Goal: Use online tool/utility: Utilize a website feature to perform a specific function

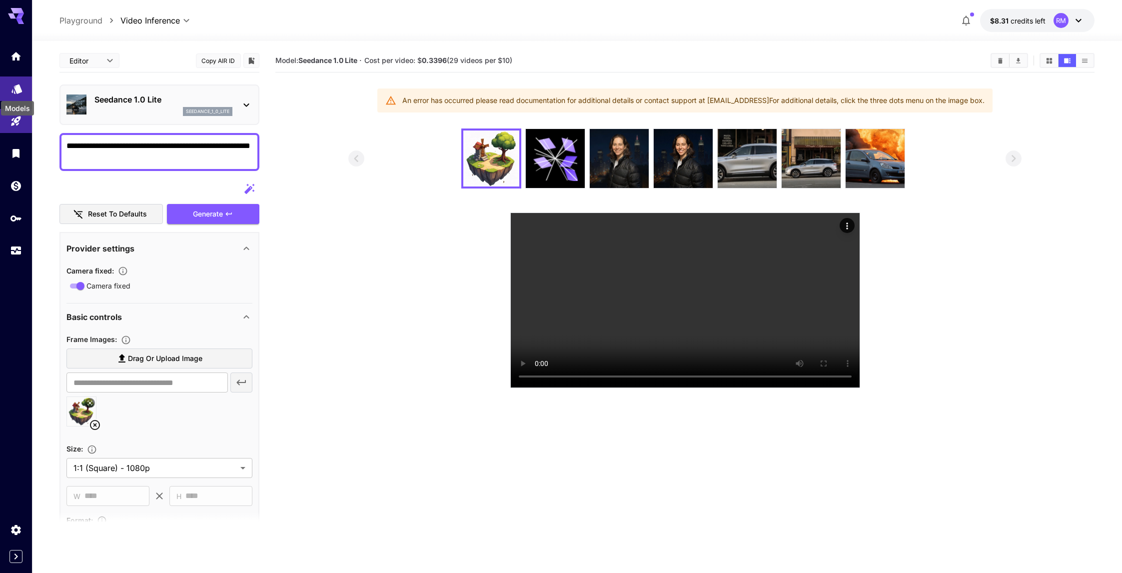
click at [12, 86] on icon "Models" at bounding box center [17, 85] width 12 height 12
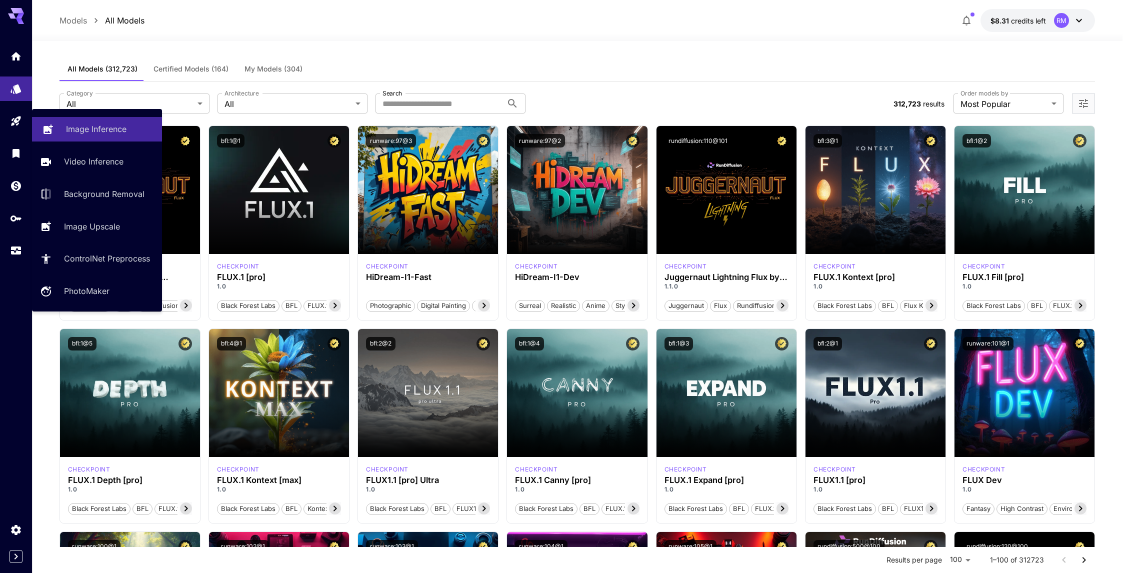
click at [56, 126] on link "Image Inference" at bounding box center [97, 129] width 130 height 24
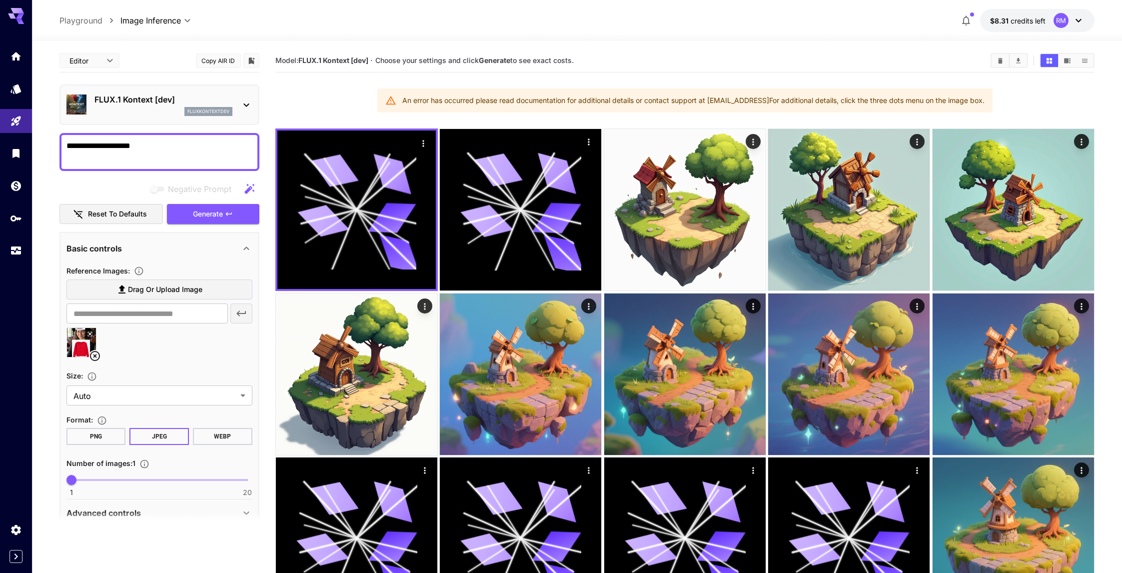
click at [164, 116] on div "FLUX.1 Kontext [dev] fluxkontextdev" at bounding box center [159, 104] width 186 height 30
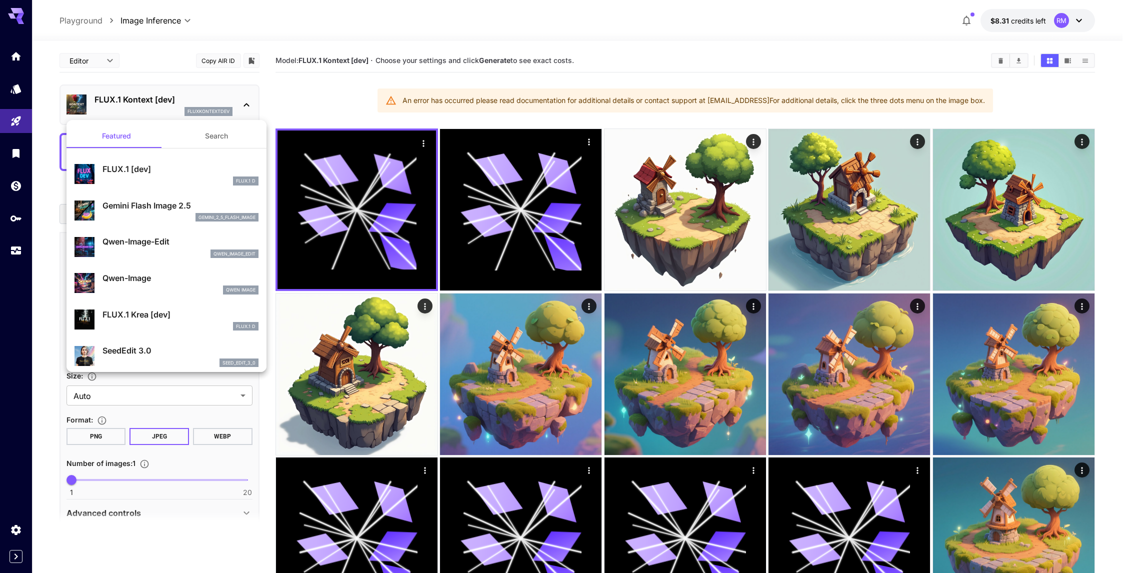
click at [164, 113] on div at bounding box center [565, 286] width 1130 height 573
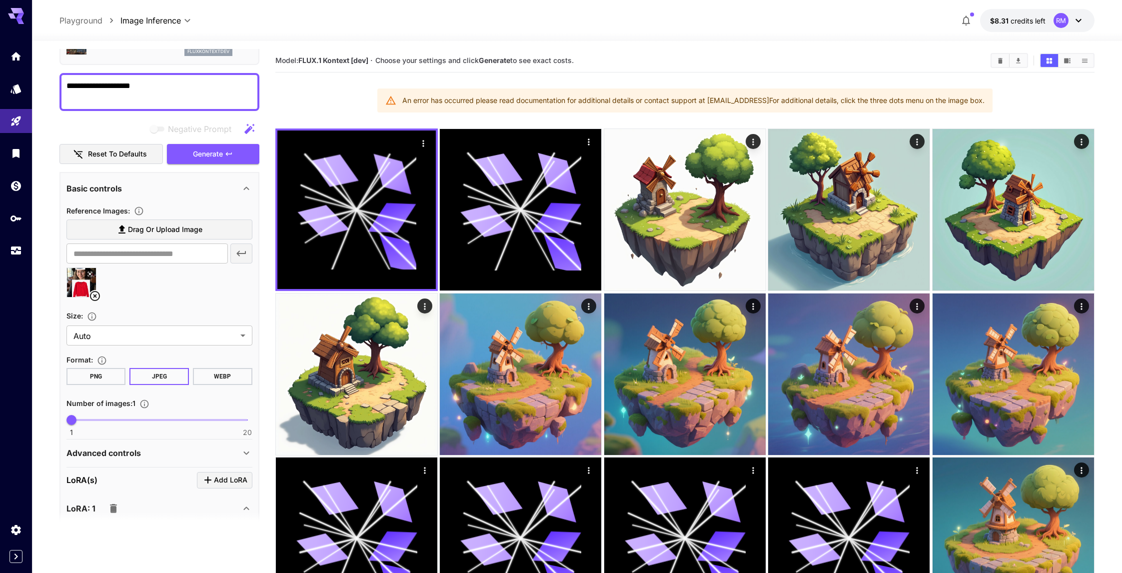
scroll to position [63, 0]
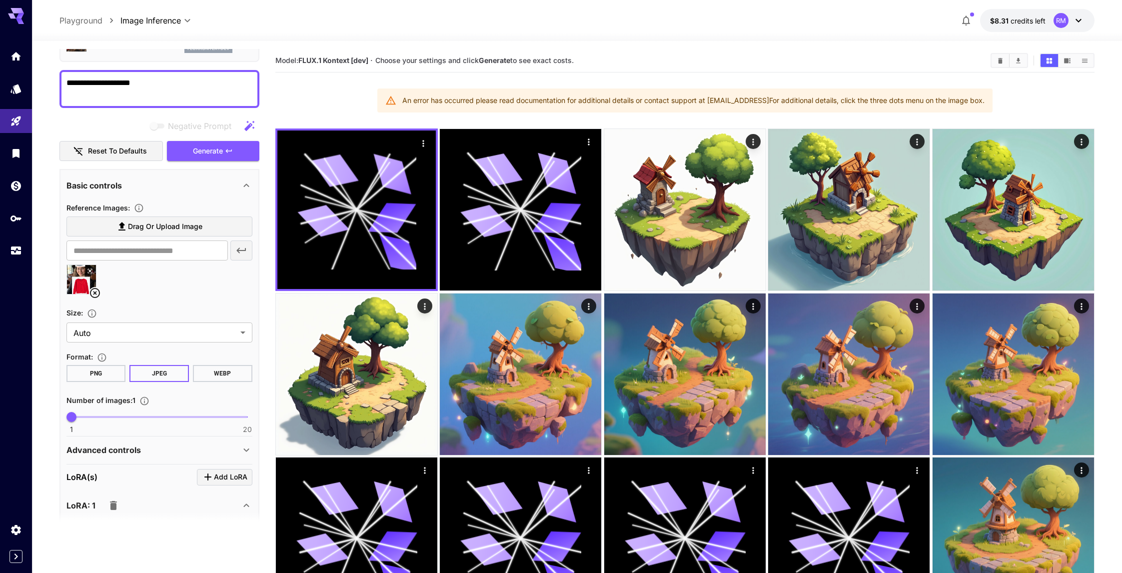
click at [90, 291] on icon at bounding box center [95, 293] width 10 height 10
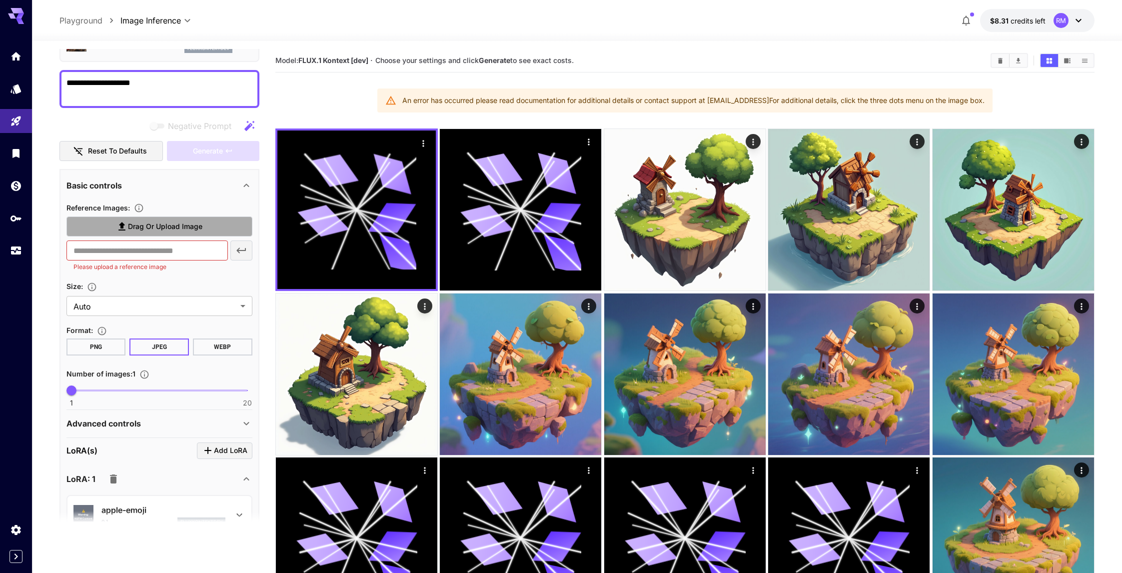
click at [143, 224] on span "Drag or upload image" at bounding box center [165, 226] width 74 height 12
click at [0, 0] on input "Drag or upload image" at bounding box center [0, 0] width 0 height 0
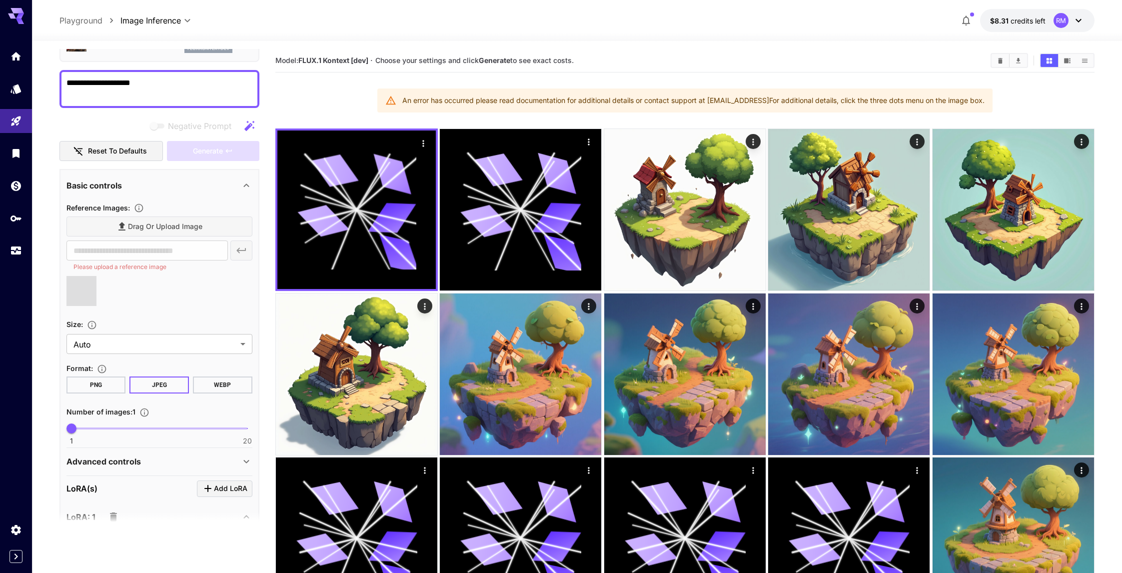
click at [207, 97] on textarea "**********" at bounding box center [159, 89] width 186 height 24
type input "**********"
click at [207, 97] on textarea "**********" at bounding box center [159, 89] width 186 height 24
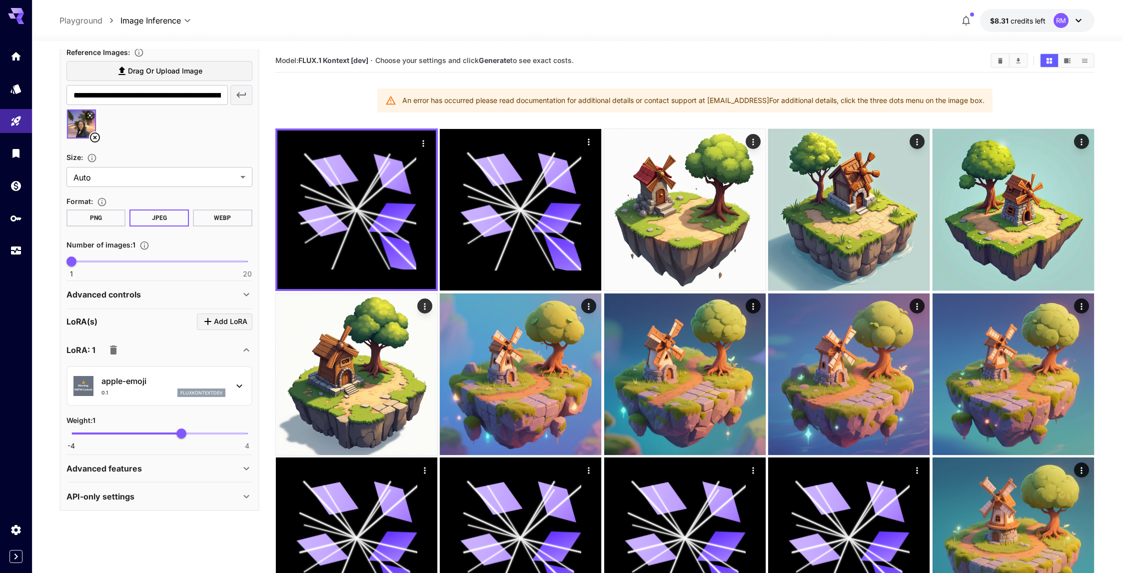
scroll to position [216, 0]
type textarea "**********"
click at [171, 388] on div "apple-emoji 0.1 fluxkontextdev" at bounding box center [163, 388] width 124 height 22
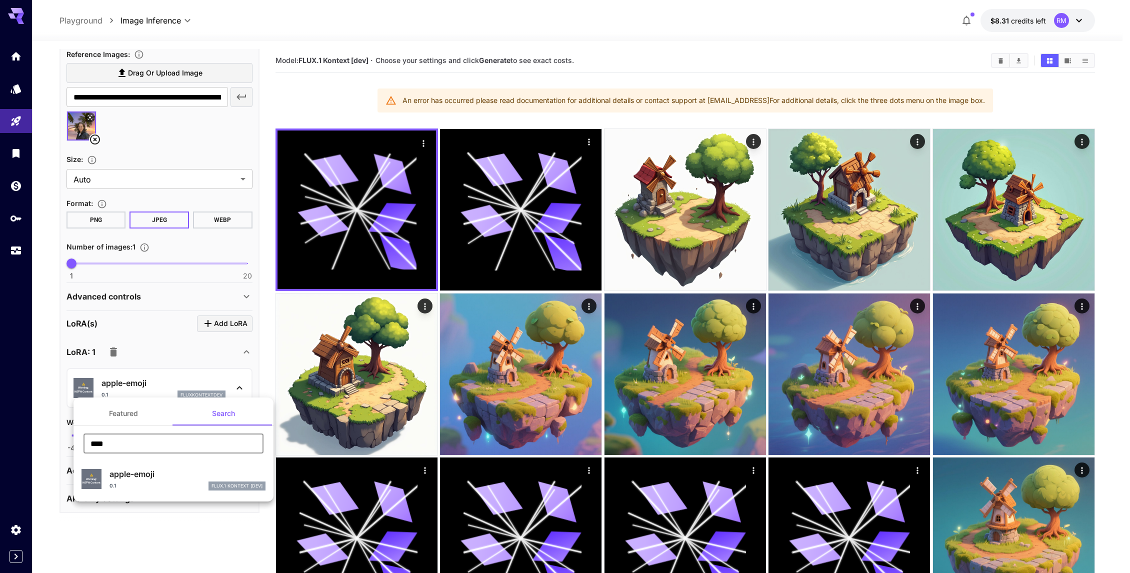
click at [192, 439] on input "****" at bounding box center [173, 443] width 180 height 20
click at [192, 439] on input "****" at bounding box center [173, 449] width 180 height 20
type input "*****"
click at [157, 473] on p "kontext-placeit" at bounding box center [187, 479] width 156 height 12
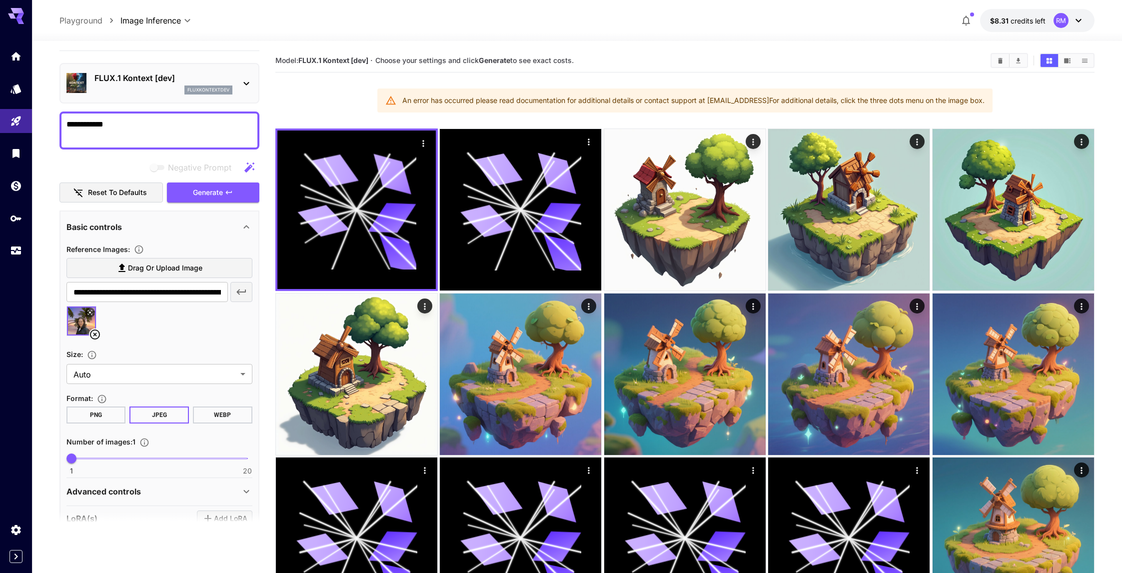
scroll to position [0, 0]
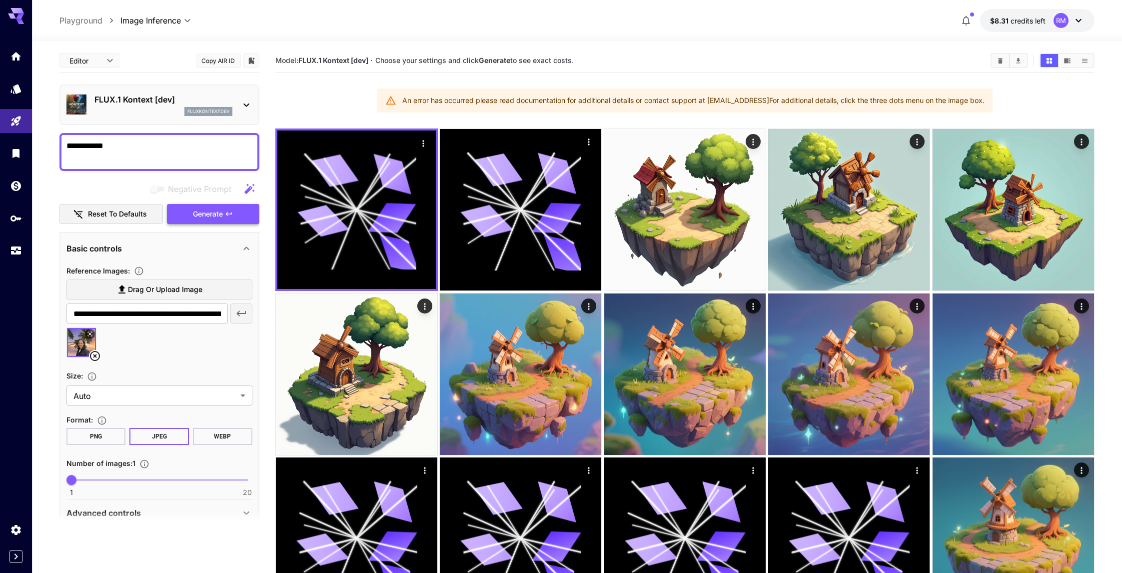
click at [231, 212] on icon "button" at bounding box center [229, 214] width 8 height 8
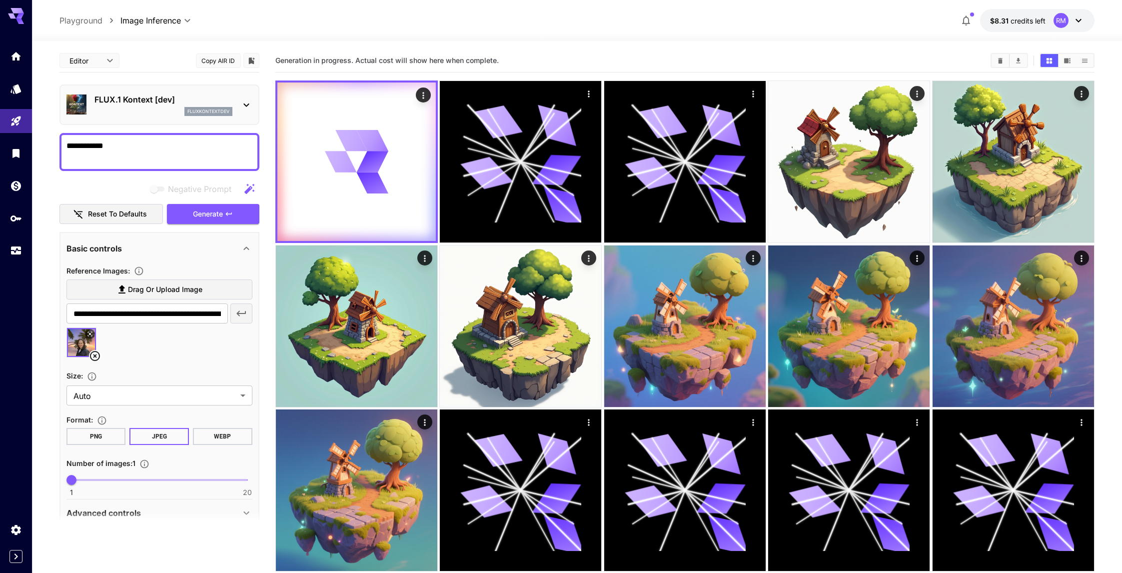
click at [1072, 65] on button "Show images in video view" at bounding box center [1067, 60] width 17 height 13
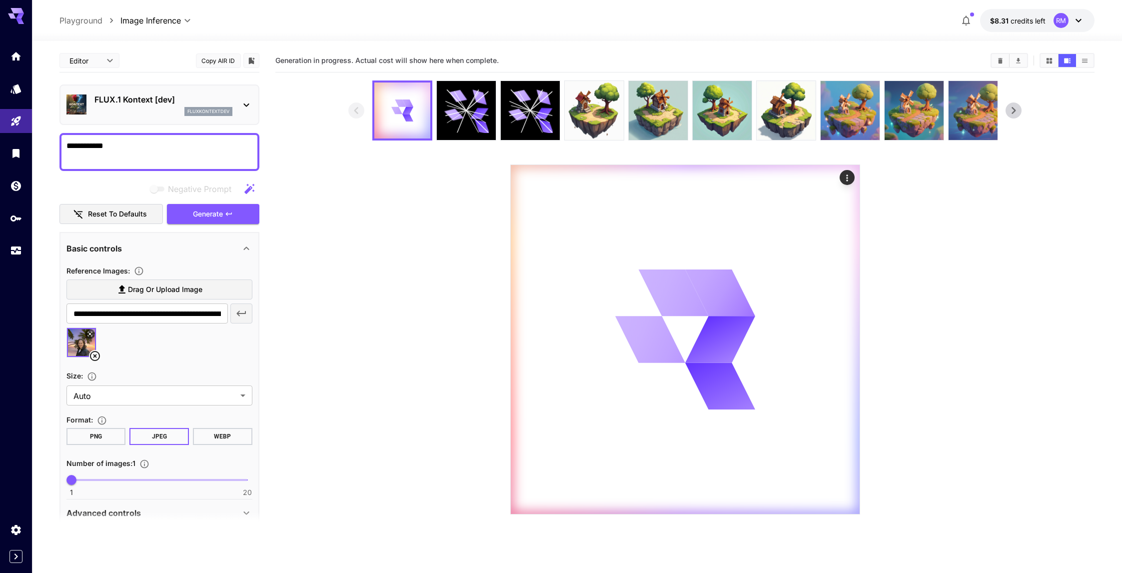
click at [387, 326] on section at bounding box center [684, 297] width 673 height 434
click at [848, 178] on icon "Actions" at bounding box center [847, 178] width 10 height 10
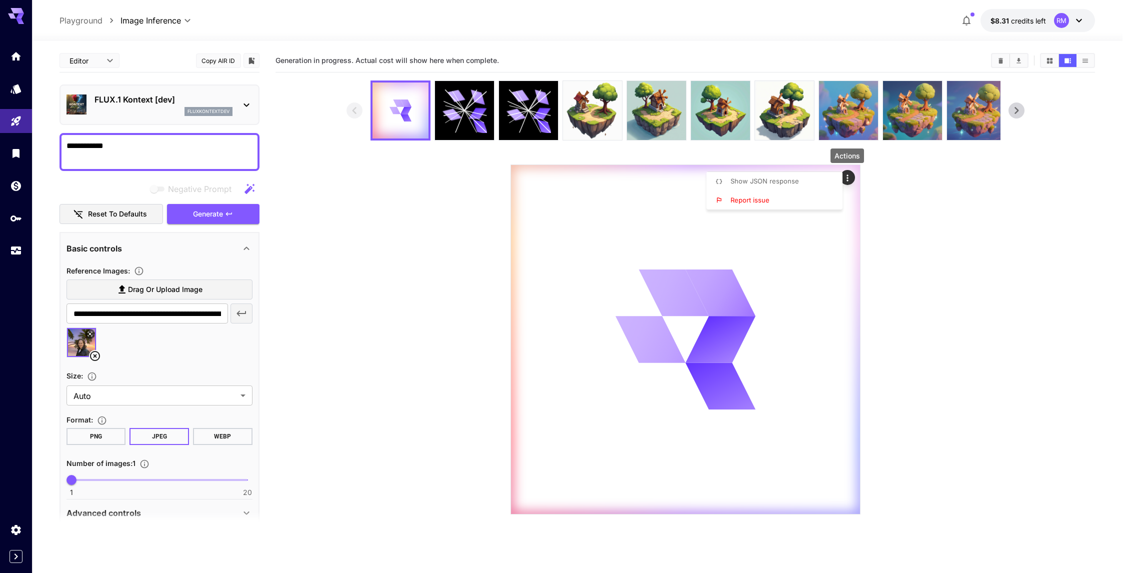
click at [445, 263] on div at bounding box center [565, 286] width 1130 height 573
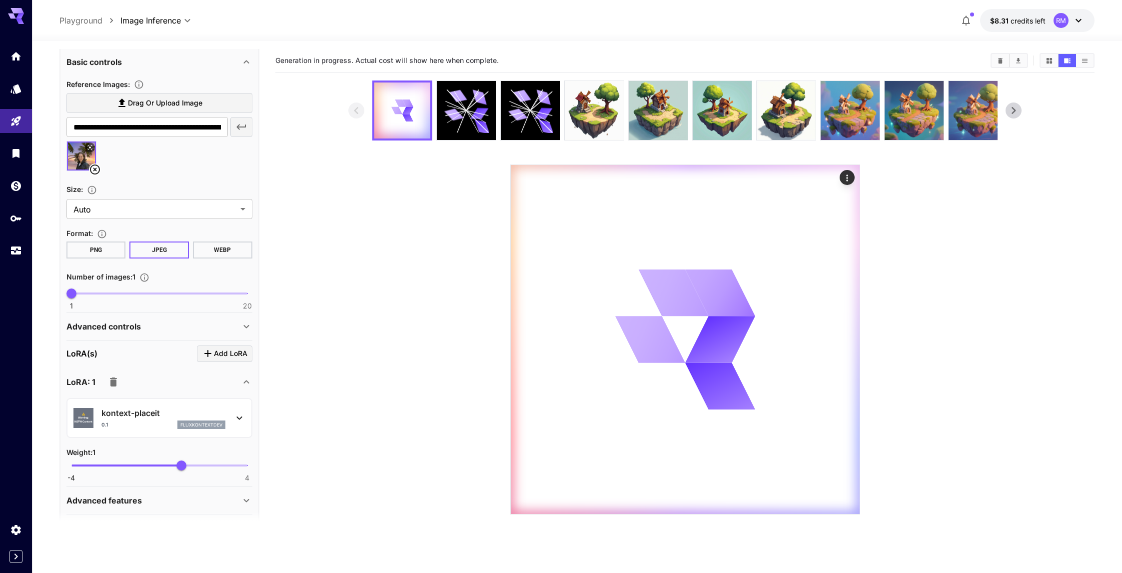
scroll to position [218, 0]
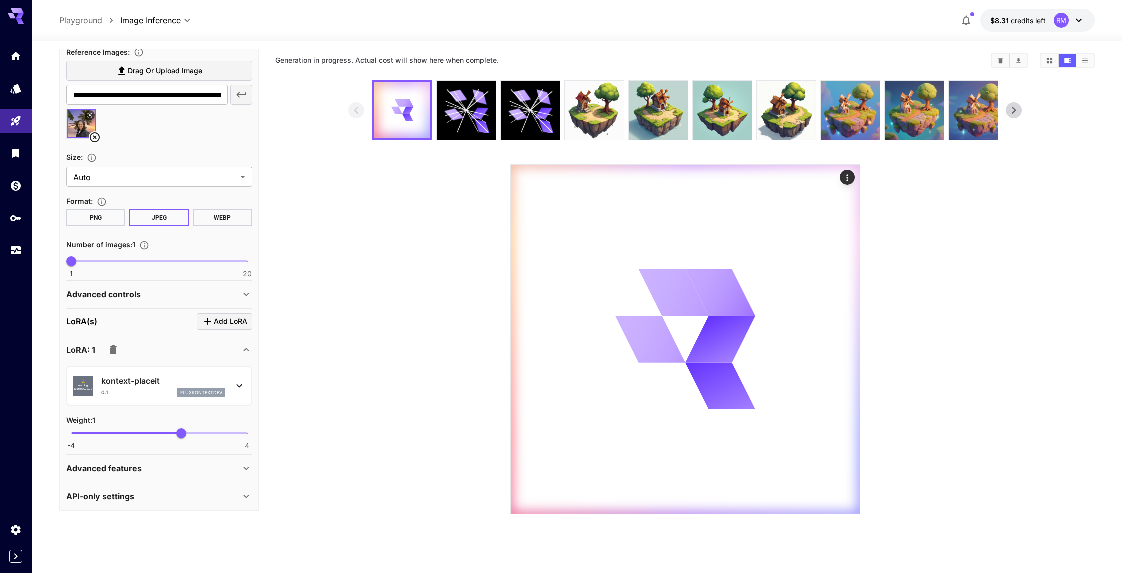
click at [139, 289] on p "Advanced controls" at bounding box center [103, 294] width 74 height 12
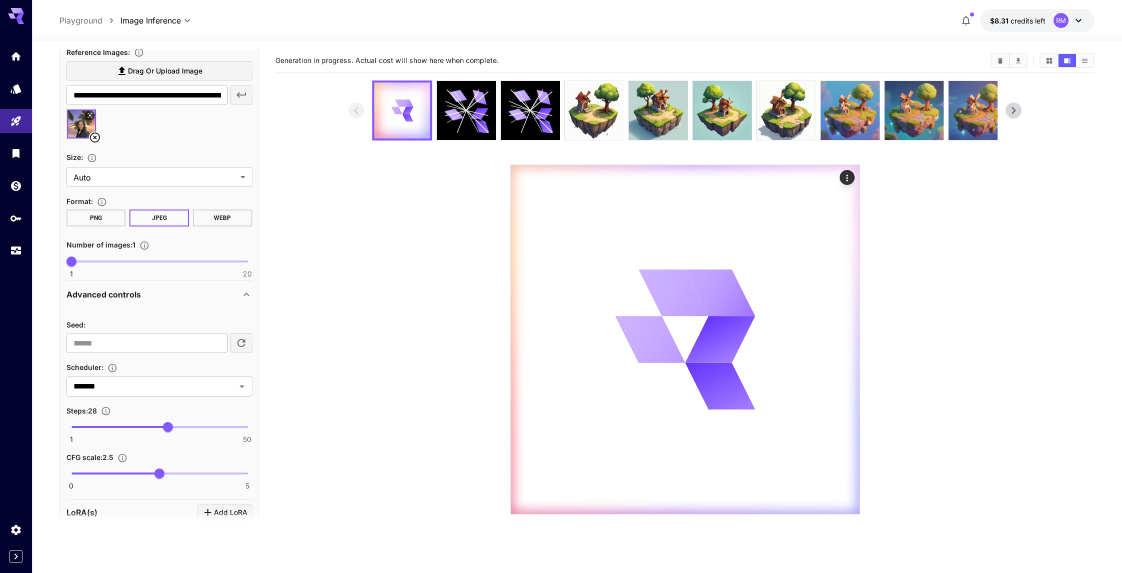
click at [102, 424] on span "1 50 28" at bounding box center [159, 426] width 176 height 15
type input "*"
drag, startPoint x: 102, startPoint y: 424, endPoint x: 85, endPoint y: 424, distance: 17.0
click at [85, 424] on span "5" at bounding box center [85, 427] width 10 height 10
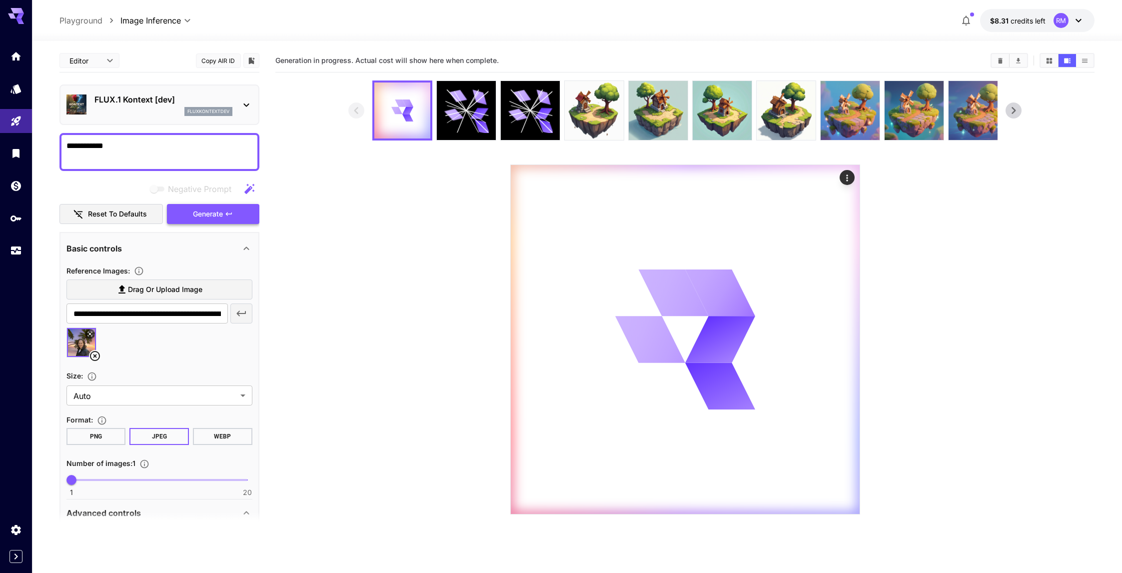
click at [219, 214] on span "Generate" at bounding box center [208, 214] width 30 height 12
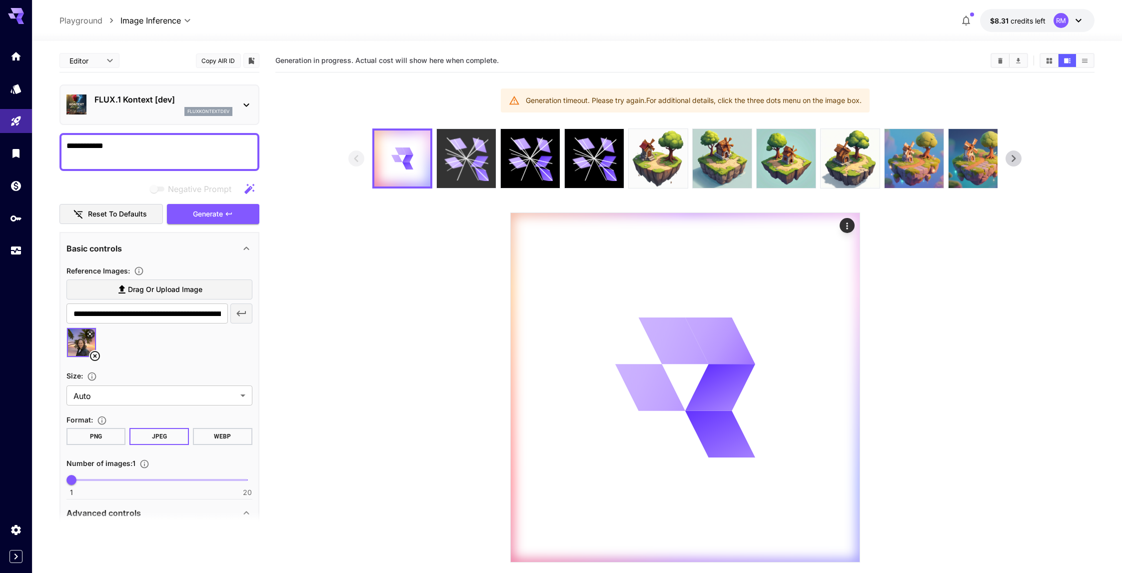
click at [474, 160] on icon at bounding box center [477, 160] width 22 height 5
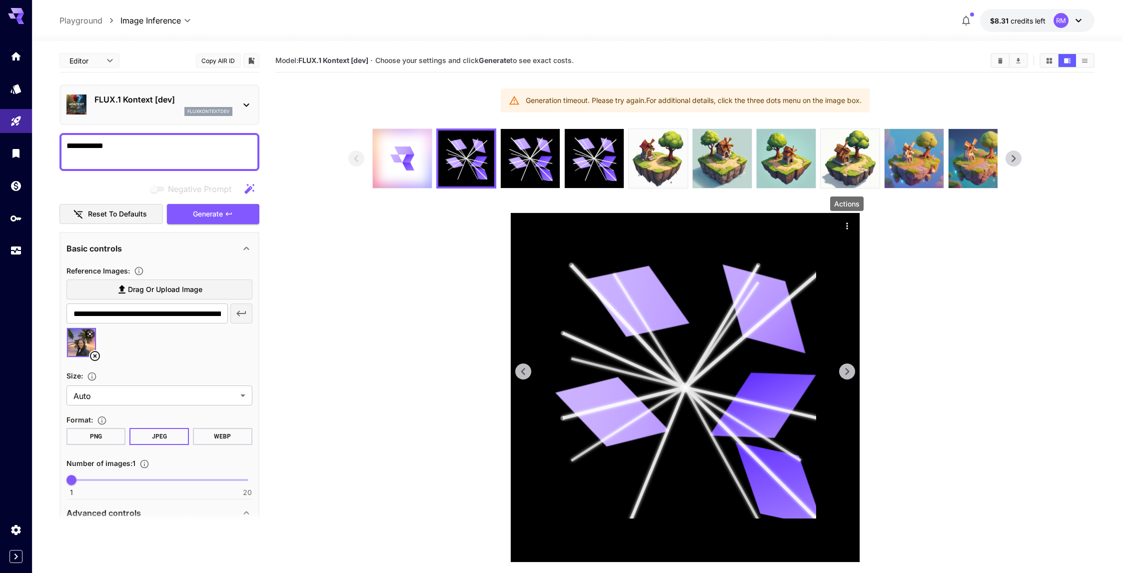
click at [853, 221] on button "Actions" at bounding box center [847, 225] width 15 height 15
click at [852, 222] on button "Actions" at bounding box center [847, 225] width 15 height 15
click at [851, 223] on icon "Actions" at bounding box center [847, 226] width 10 height 10
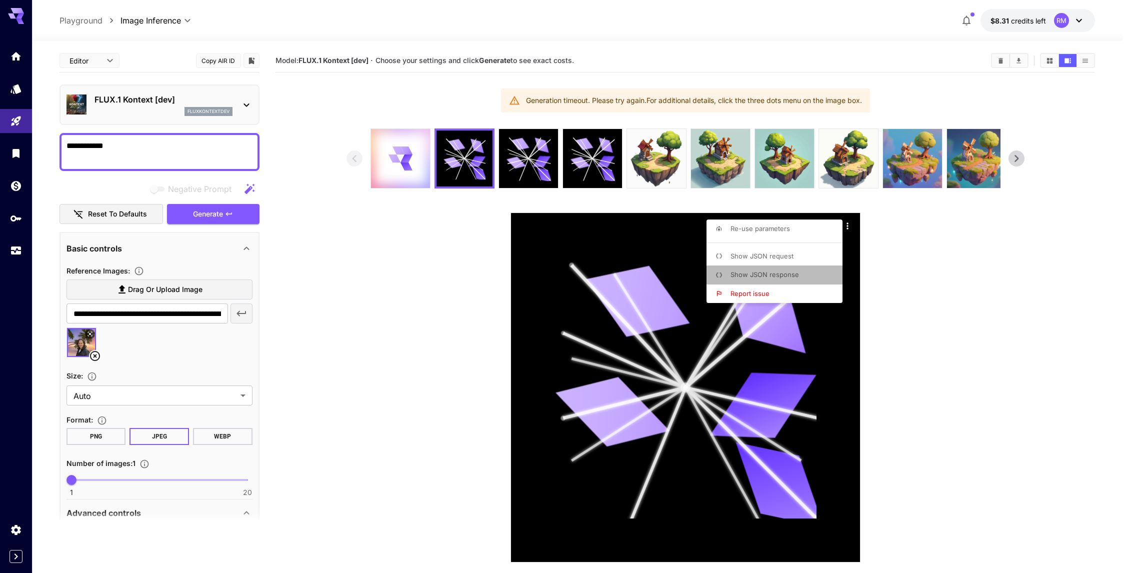
click at [808, 274] on li "Show JSON response" at bounding box center [777, 274] width 142 height 19
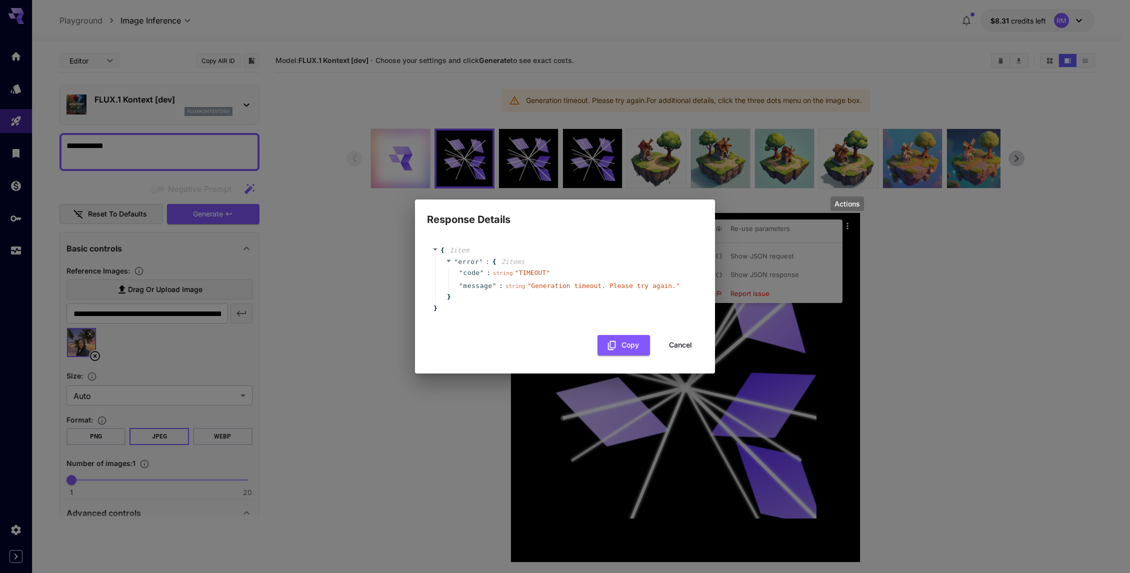
click at [992, 249] on div "Response Details { 1 item " error " : { 2 item s " code " : string " TIMEOUT " …" at bounding box center [565, 286] width 1130 height 573
drag, startPoint x: 646, startPoint y: 324, endPoint x: 647, endPoint y: 340, distance: 16.5
click at [647, 340] on div "{ 1 item " error " : { 2 item s " code " : string " TIMEOUT " " message " : str…" at bounding box center [565, 300] width 300 height 146
click at [666, 343] on button "Cancel" at bounding box center [680, 345] width 45 height 20
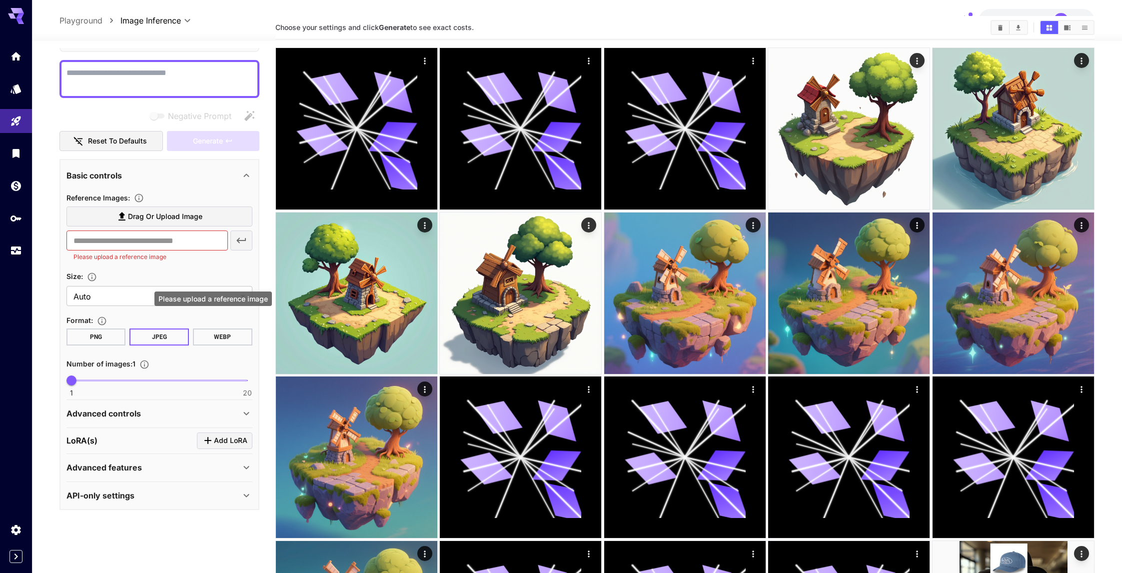
scroll to position [174, 0]
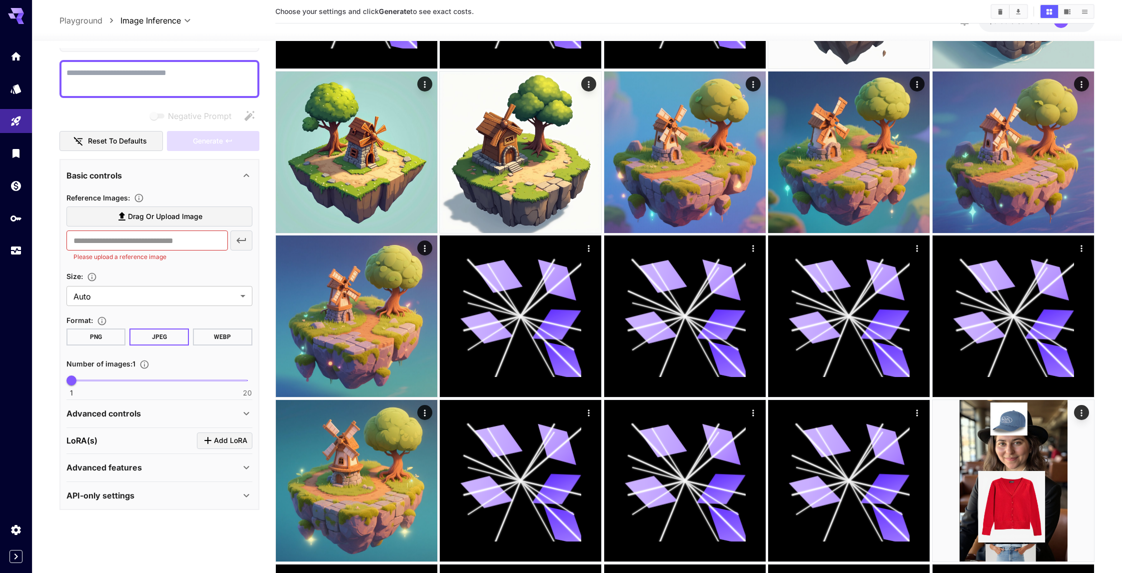
click at [164, 209] on label "Drag or upload image" at bounding box center [159, 216] width 186 height 20
click at [0, 0] on input "Drag or upload image" at bounding box center [0, 0] width 0 height 0
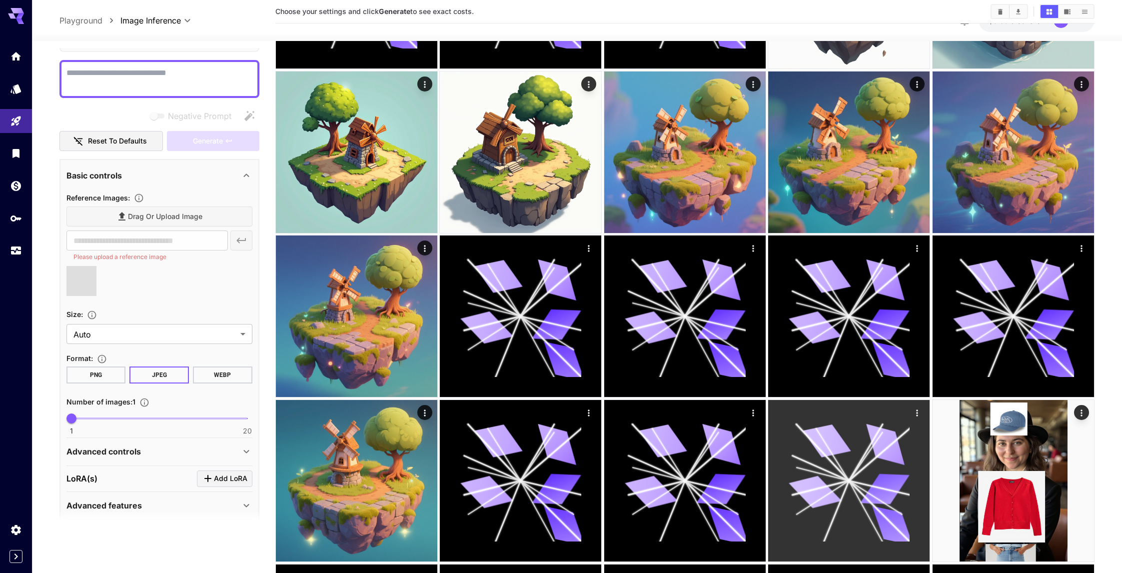
type input "**********"
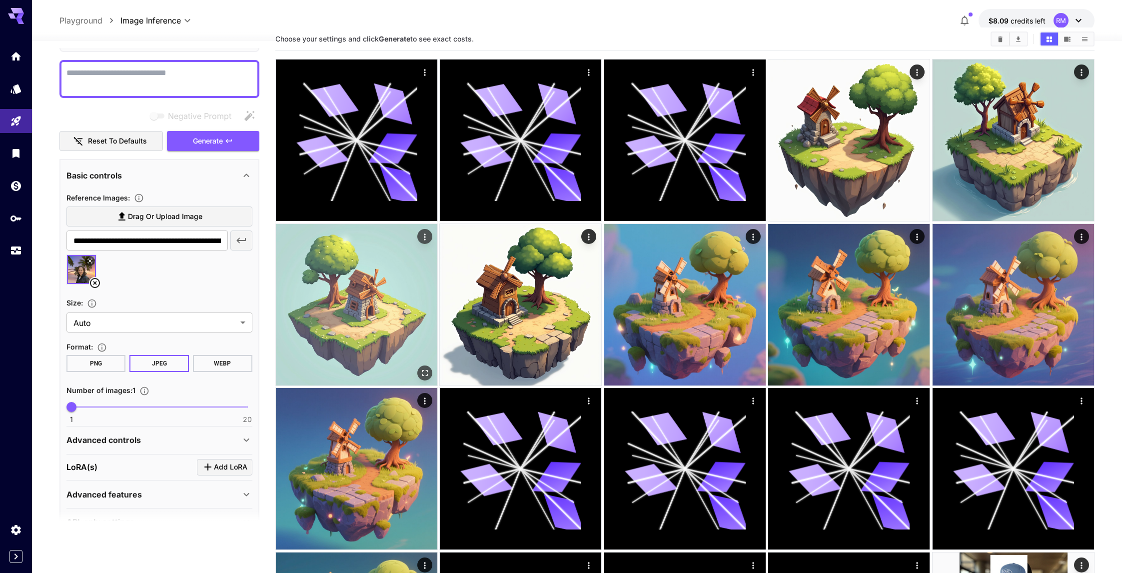
scroll to position [0, 0]
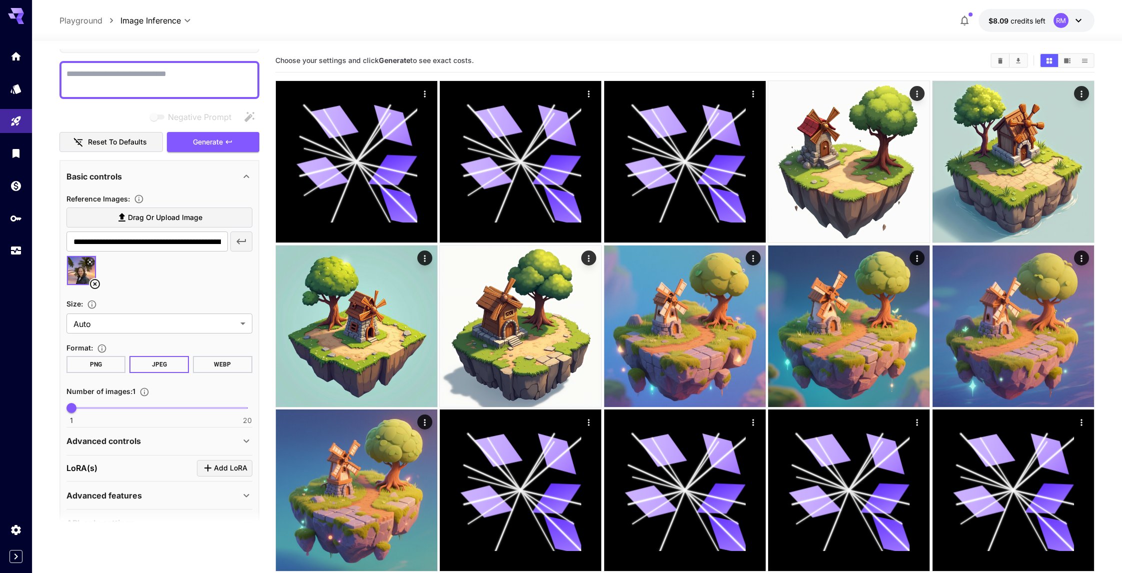
click at [188, 97] on div at bounding box center [159, 80] width 200 height 38
click at [190, 90] on textarea "Negative Prompt" at bounding box center [159, 80] width 186 height 24
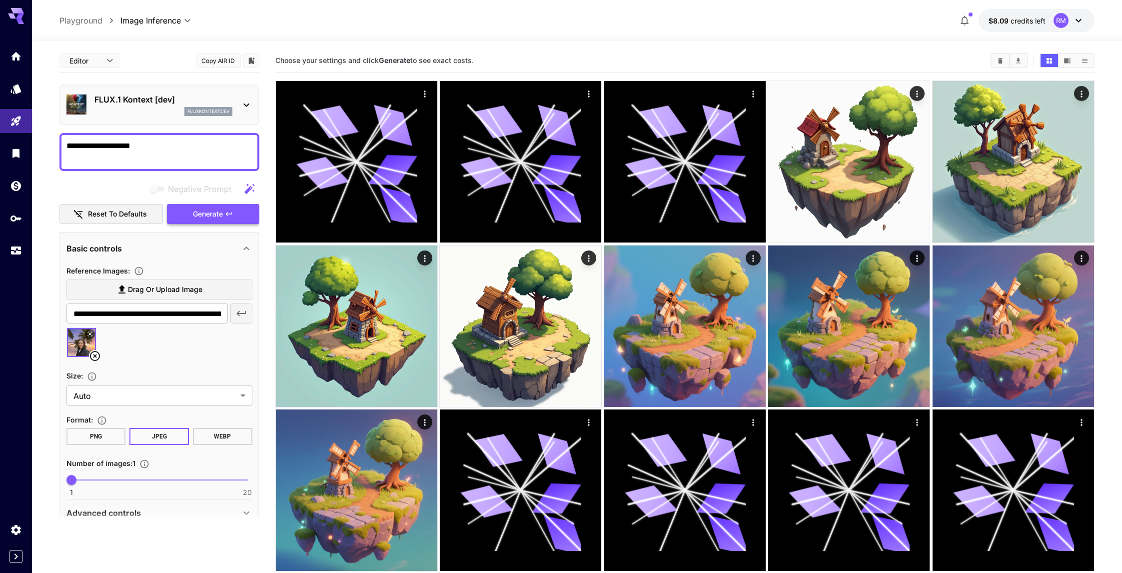
type textarea "**********"
click at [214, 216] on span "Generate" at bounding box center [208, 214] width 30 height 12
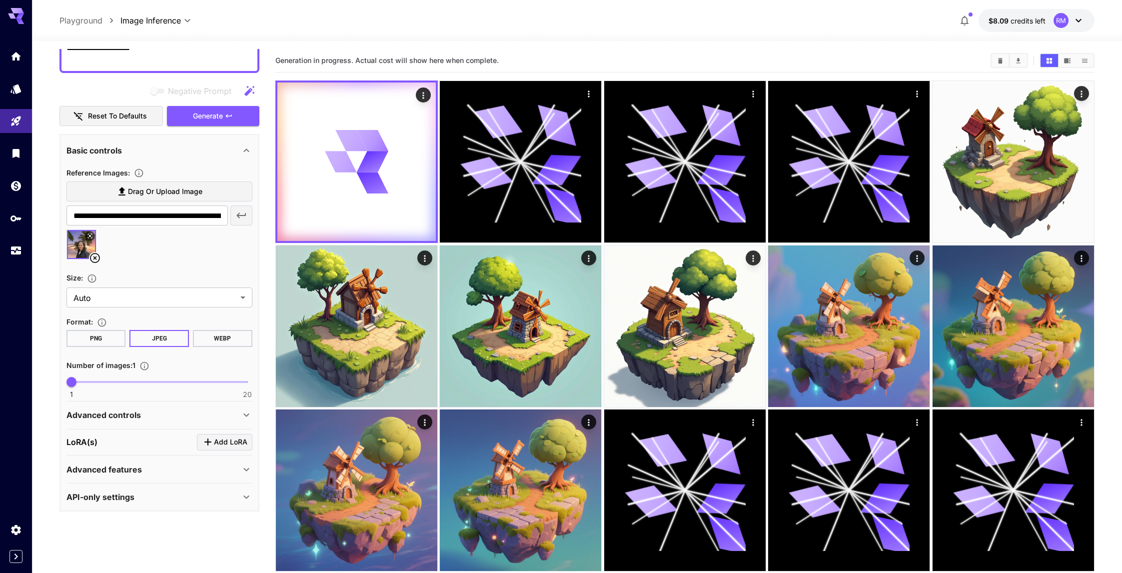
scroll to position [98, 0]
click at [210, 441] on icon "Click to add LoRA" at bounding box center [207, 441] width 7 height 7
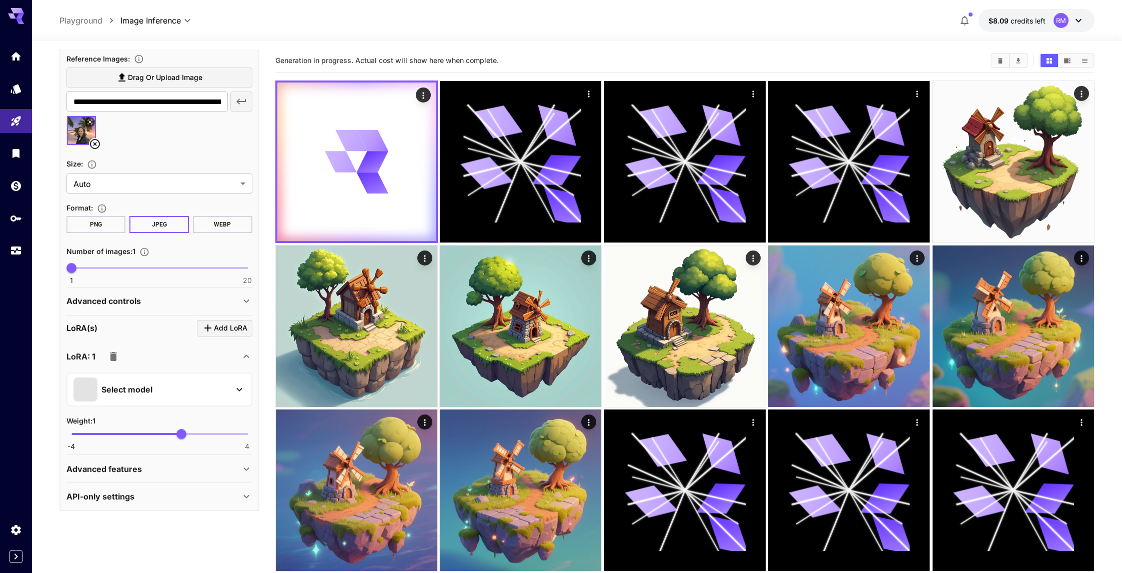
click at [178, 394] on div "Select model" at bounding box center [151, 389] width 156 height 24
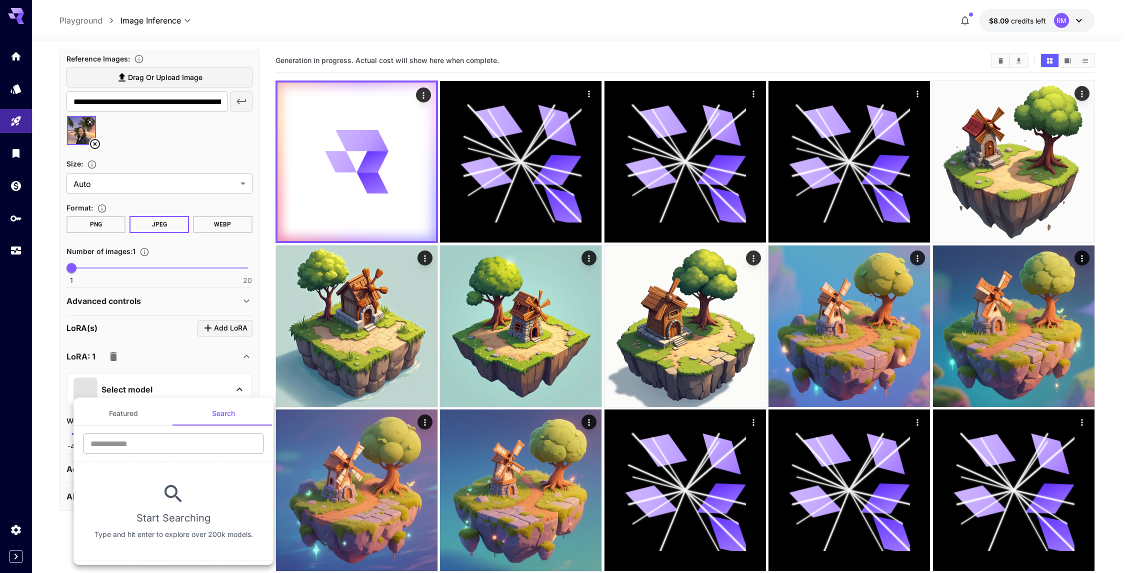
click at [214, 438] on input "text" at bounding box center [173, 443] width 180 height 20
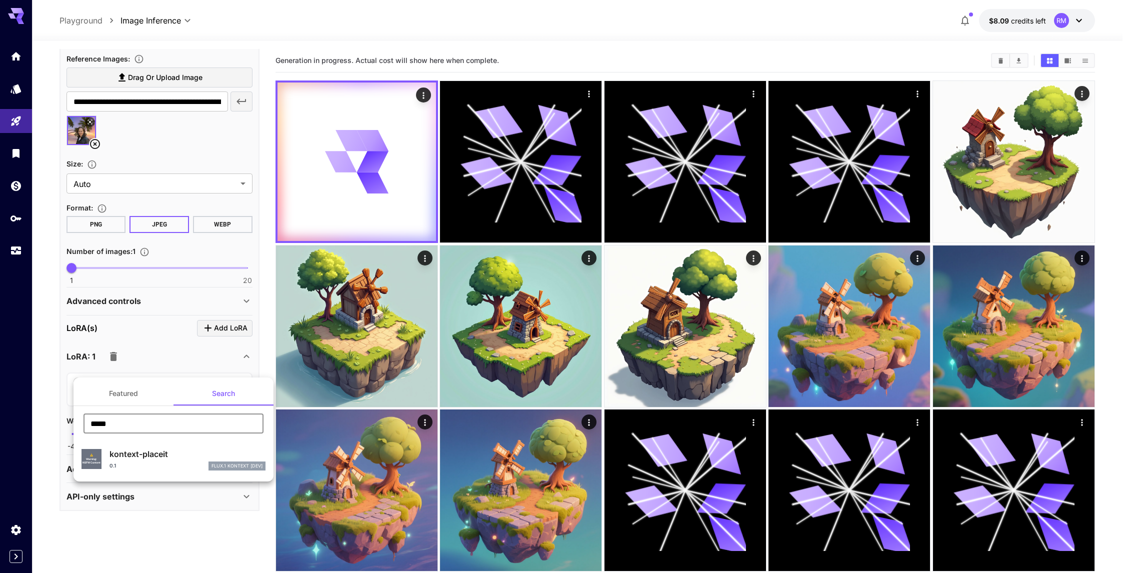
type input "*****"
click at [102, 456] on div "⚠️ Warning: NSFW Content kontext-placeit 0.1 FLUX.1 Kontext [dev]" at bounding box center [173, 459] width 184 height 30
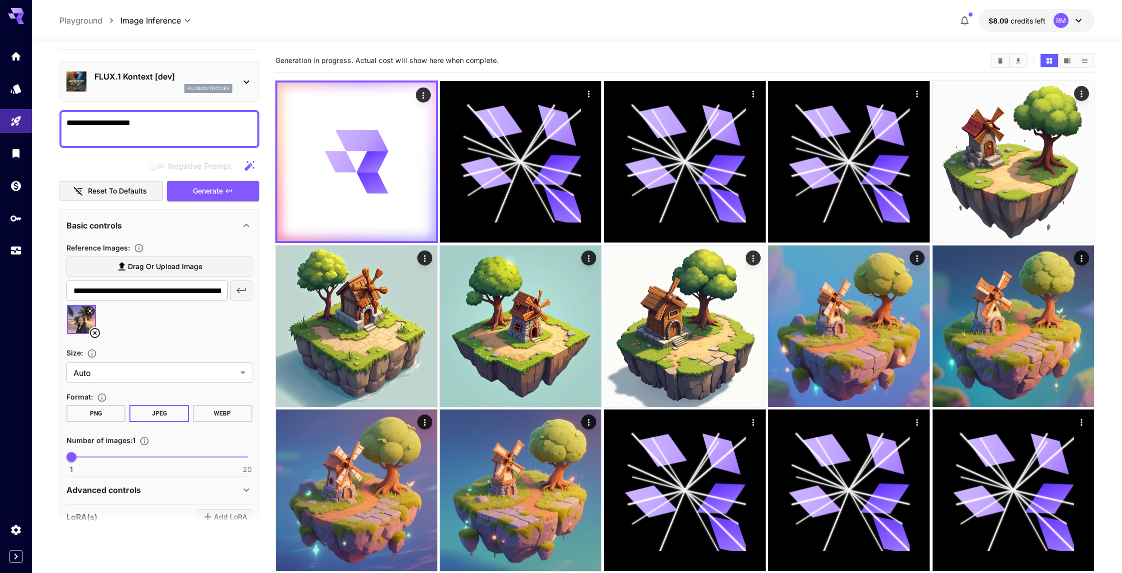
scroll to position [0, 0]
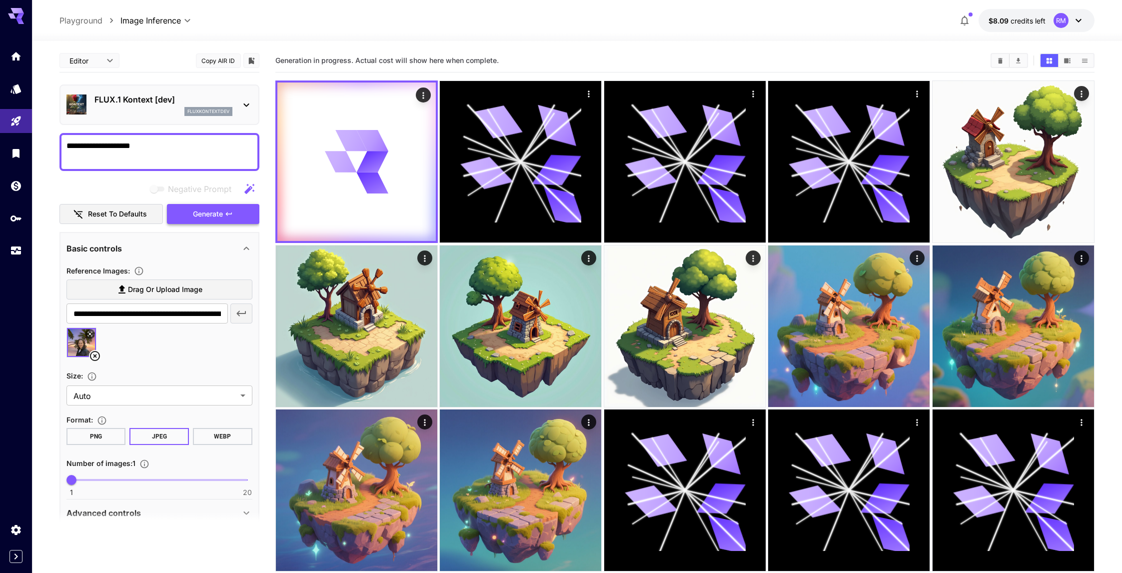
click at [199, 214] on span "Generate" at bounding box center [208, 214] width 30 height 12
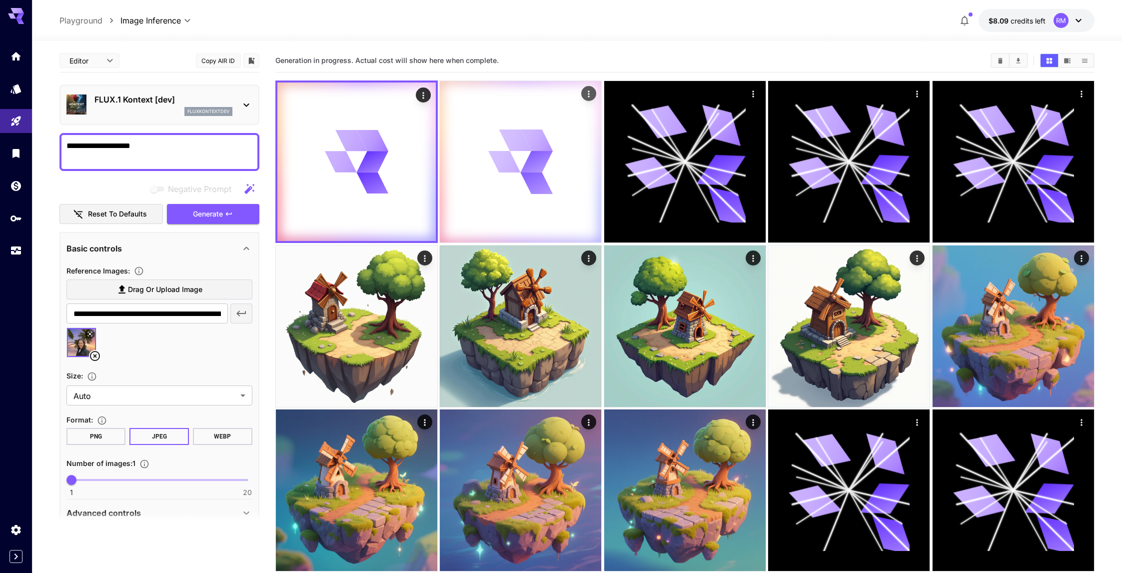
click at [520, 201] on div at bounding box center [520, 161] width 161 height 161
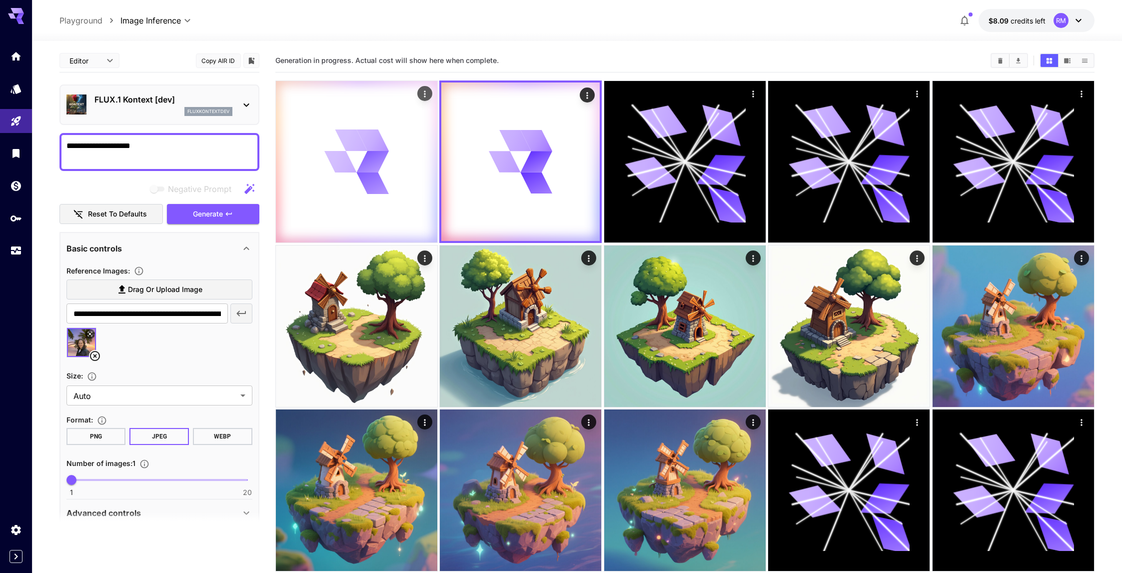
click at [426, 191] on div at bounding box center [356, 161] width 161 height 161
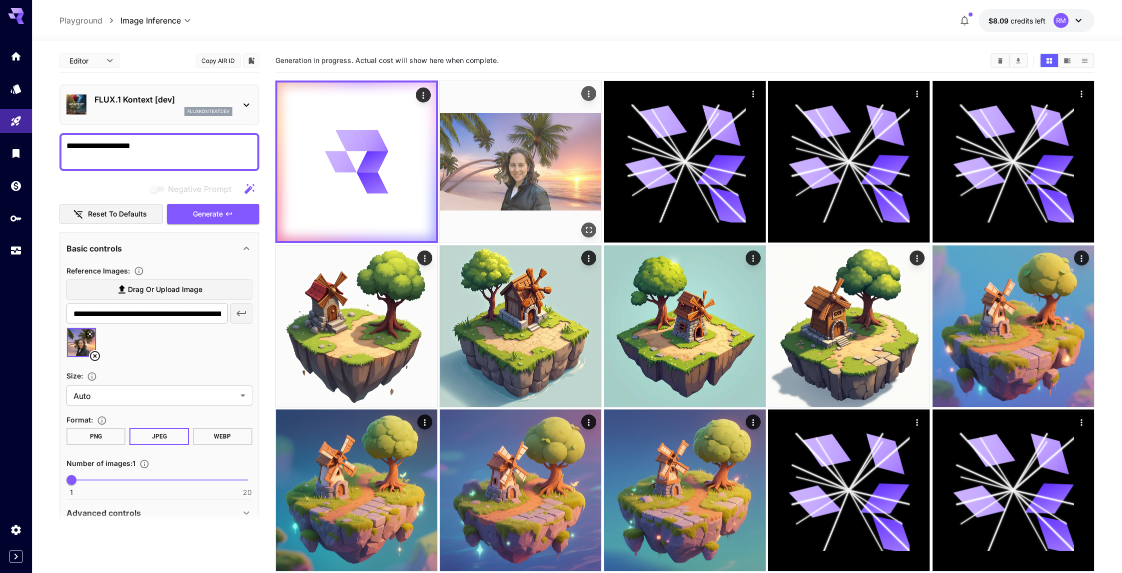
click at [538, 153] on img at bounding box center [520, 161] width 161 height 161
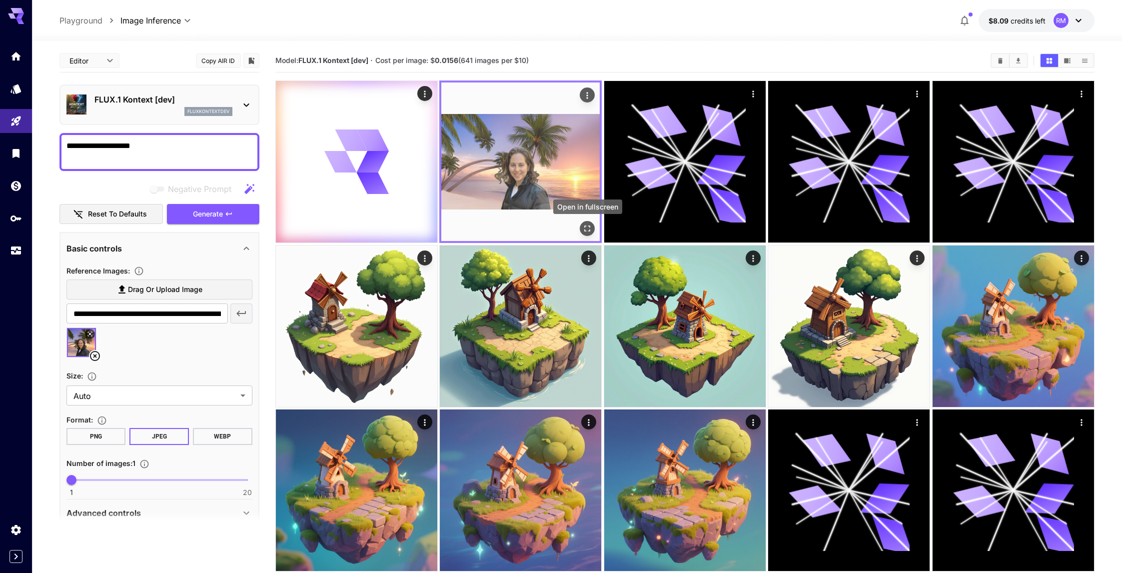
click at [586, 227] on icon "Open in fullscreen" at bounding box center [588, 228] width 10 height 10
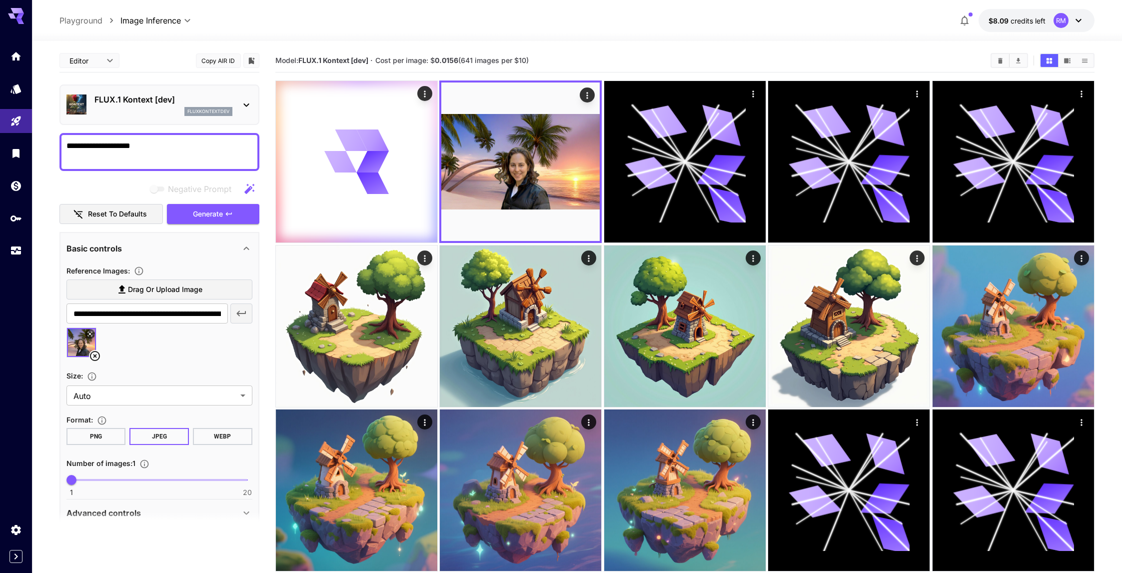
click at [130, 146] on textarea "**********" at bounding box center [159, 152] width 186 height 24
click at [90, 350] on icon at bounding box center [95, 356] width 12 height 12
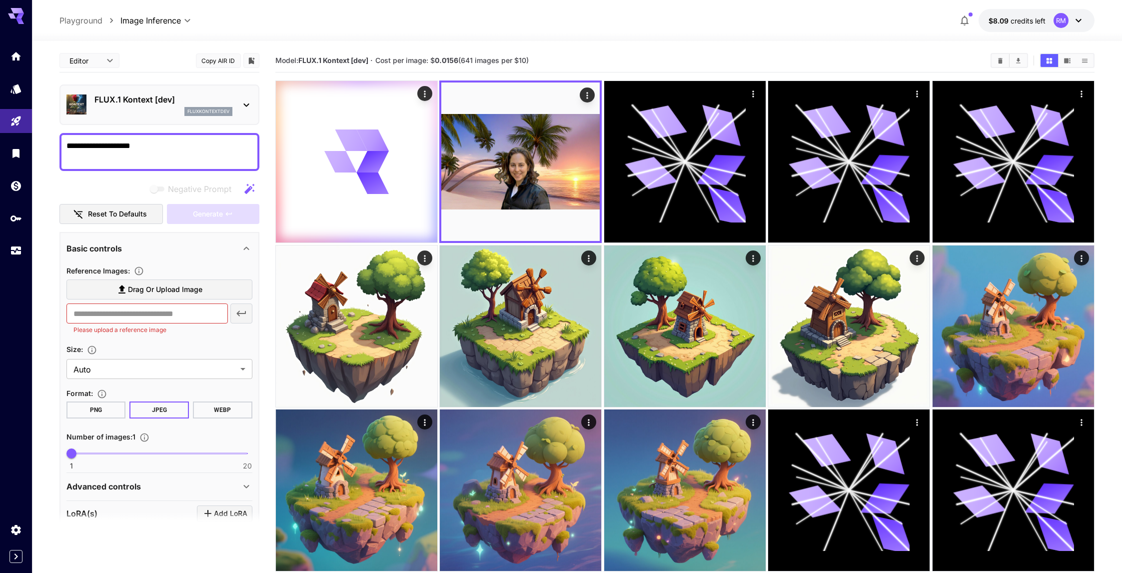
click at [150, 286] on span "Drag or upload image" at bounding box center [165, 289] width 74 height 12
click at [0, 0] on input "Drag or upload image" at bounding box center [0, 0] width 0 height 0
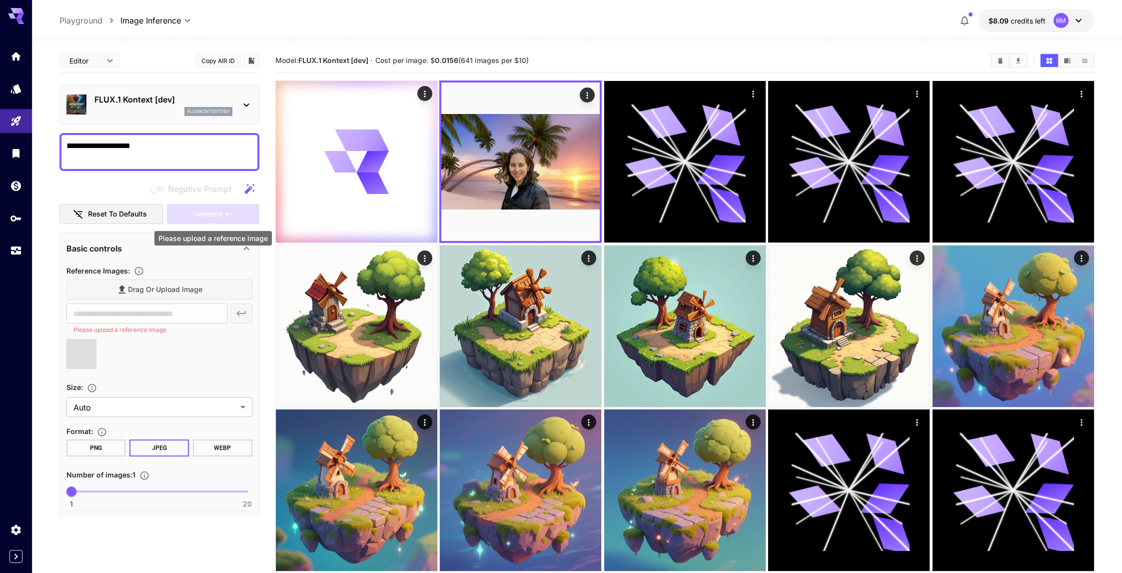
type input "**********"
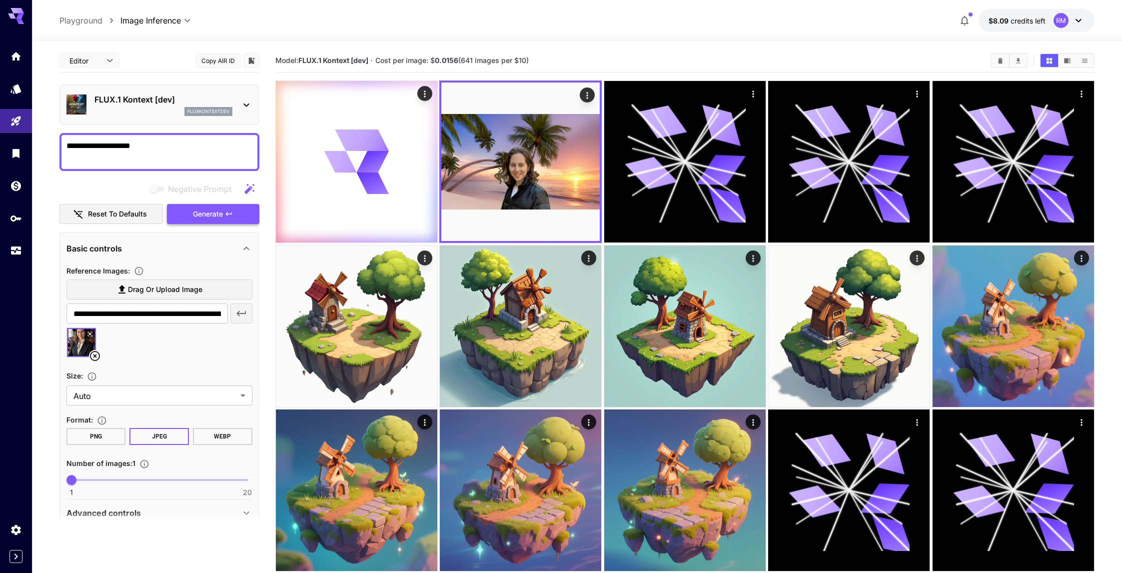
click at [207, 216] on span "Generate" at bounding box center [208, 214] width 30 height 12
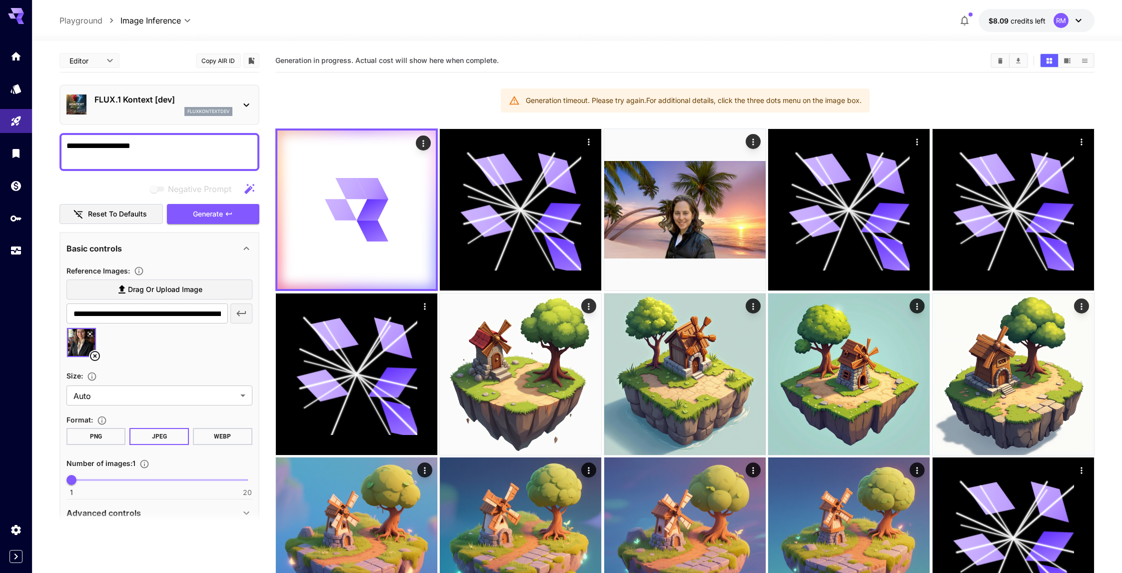
click at [867, 62] on section "Generation in progress. Actual cost will show here when complete." at bounding box center [629, 60] width 708 height 9
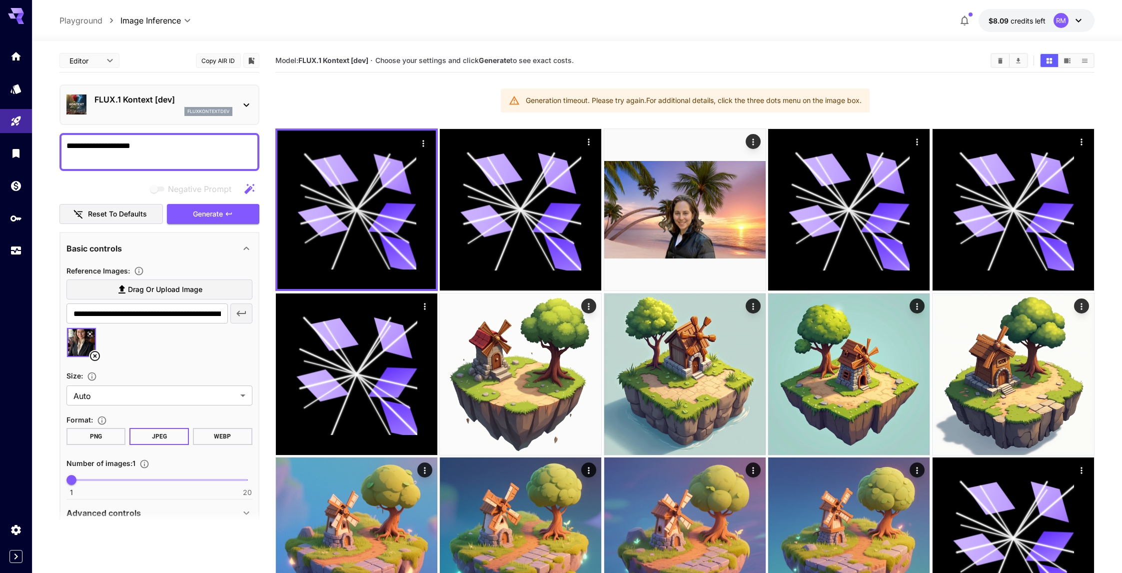
click at [788, 59] on section "Model: FLUX.1 Kontext [dev] · Choose your settings and click Generate to see ex…" at bounding box center [629, 60] width 708 height 12
